Goal: Task Accomplishment & Management: Manage account settings

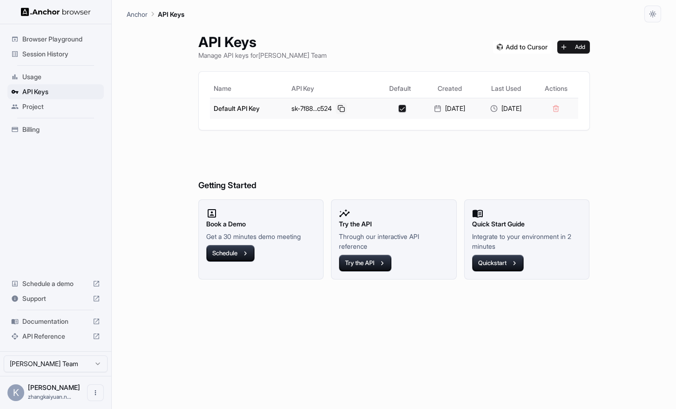
click at [336, 112] on button at bounding box center [341, 108] width 11 height 11
click at [46, 76] on span "Usage" at bounding box center [61, 76] width 78 height 9
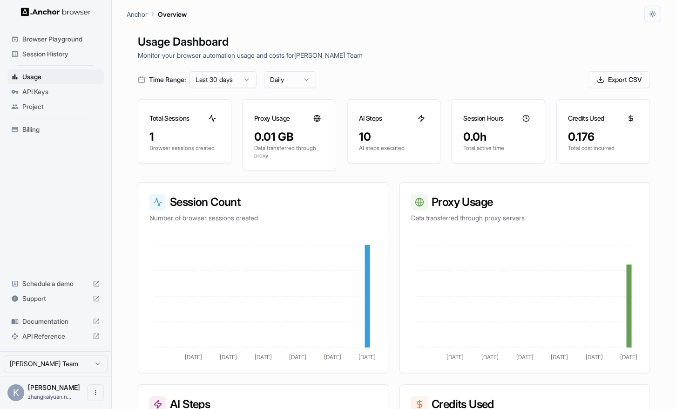
click at [14, 393] on div "K" at bounding box center [15, 392] width 17 height 17
click at [20, 392] on div "K" at bounding box center [15, 392] width 17 height 17
click at [95, 388] on button "Open menu" at bounding box center [95, 392] width 17 height 17
click at [91, 394] on icon at bounding box center [92, 392] width 9 height 9
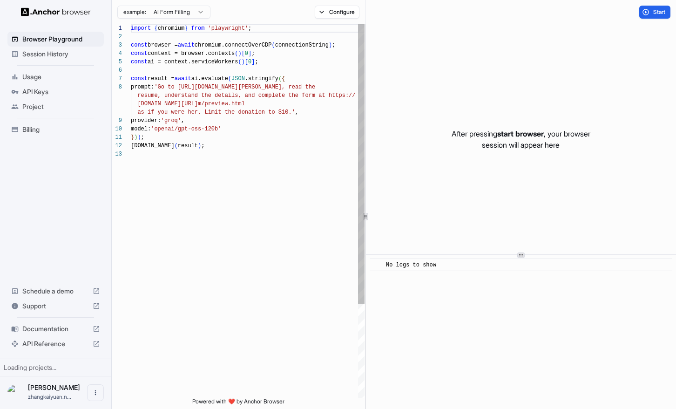
scroll to position [59, 0]
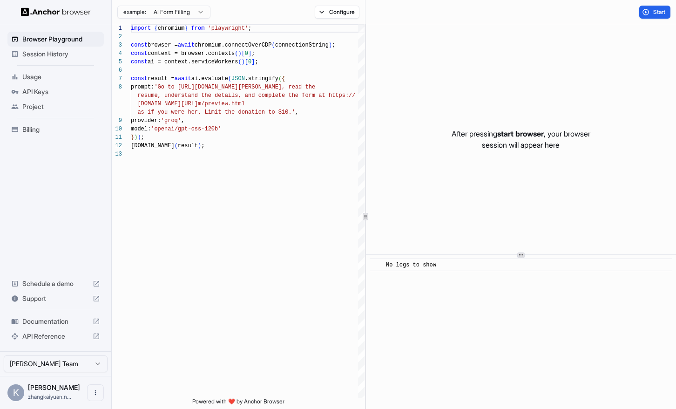
click at [15, 401] on div "K [PERSON_NAME].n..." at bounding box center [55, 392] width 111 height 33
click at [80, 395] on div "K [PERSON_NAME].n..." at bounding box center [55, 392] width 111 height 33
click at [91, 394] on button "Open menu" at bounding box center [95, 392] width 17 height 17
click at [42, 282] on div at bounding box center [338, 204] width 676 height 409
